Goal: Navigation & Orientation: Understand site structure

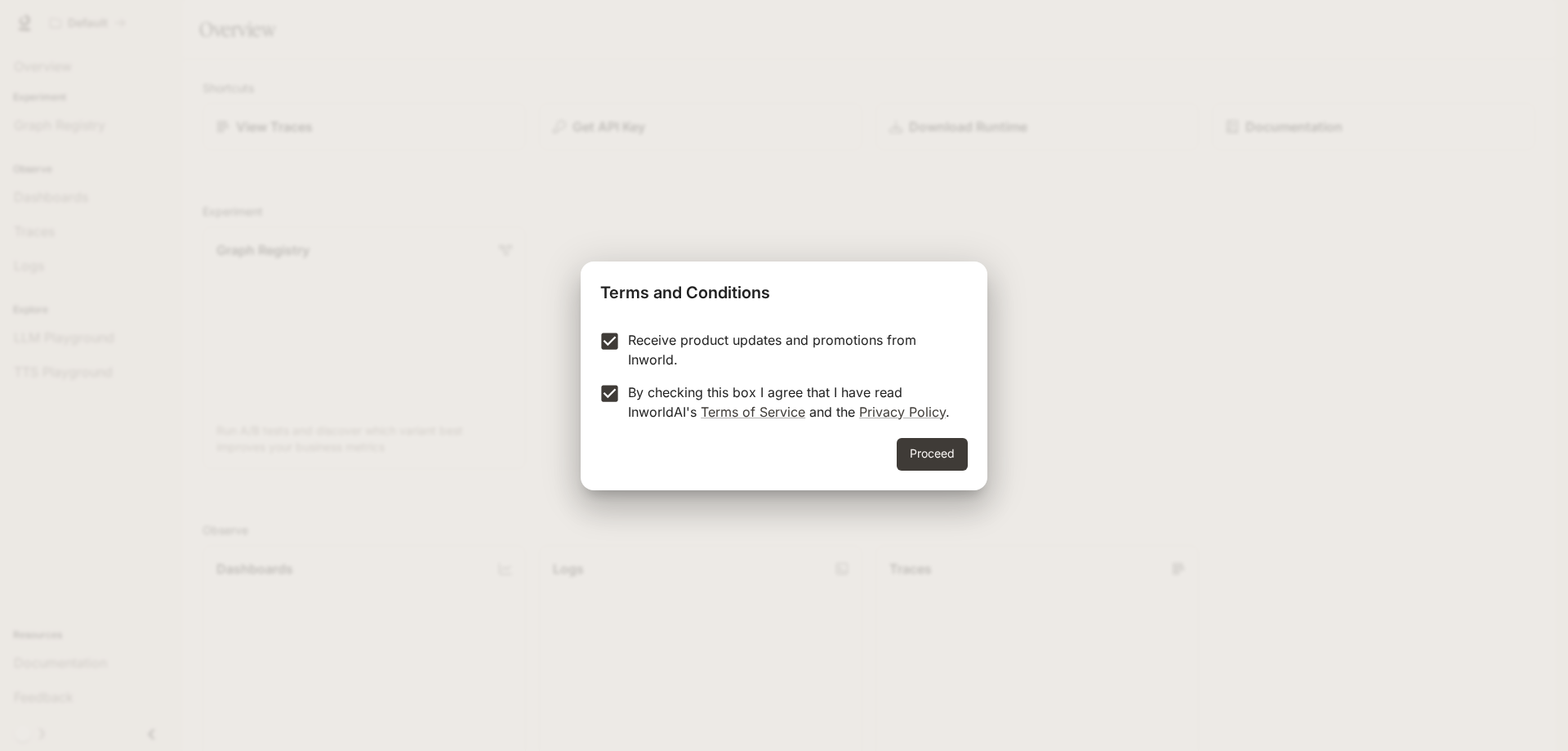
click at [981, 459] on div "Proceed" at bounding box center [784, 464] width 407 height 52
click at [957, 451] on button "Proceed" at bounding box center [932, 454] width 71 height 32
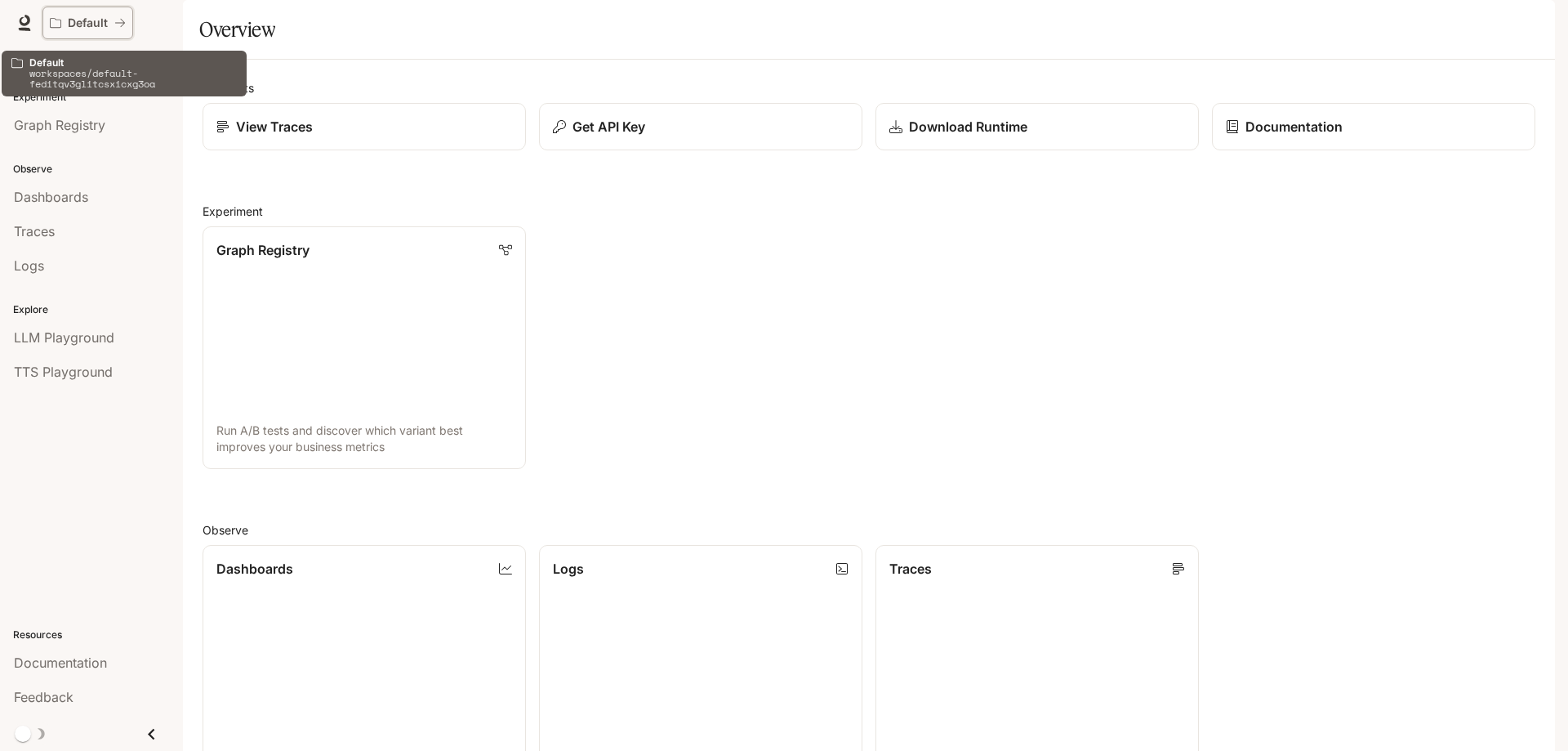
click at [95, 17] on p "Default" at bounding box center [88, 22] width 40 height 13
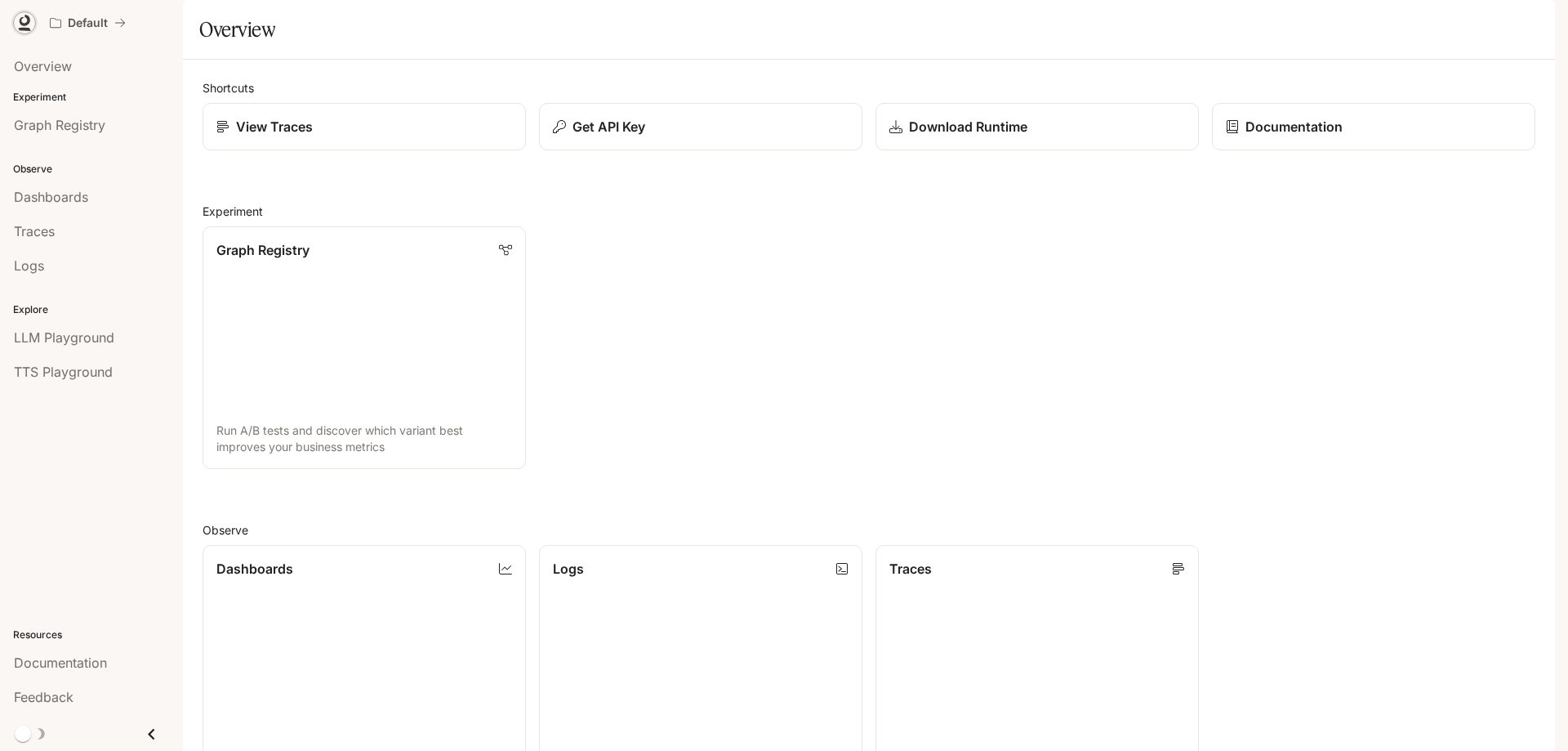
click at [22, 26] on icon at bounding box center [24, 22] width 16 height 16
